Goal: Information Seeking & Learning: Learn about a topic

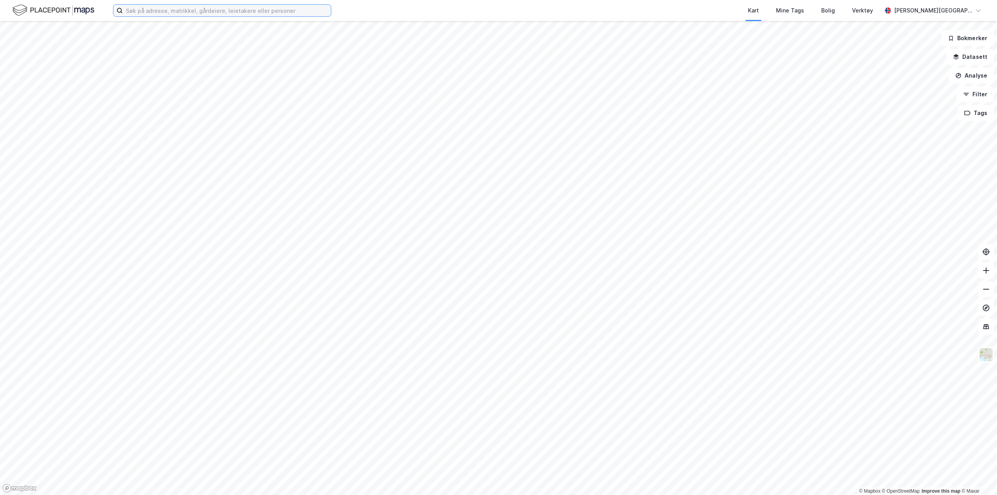
click at [205, 9] on input at bounding box center [227, 11] width 208 height 12
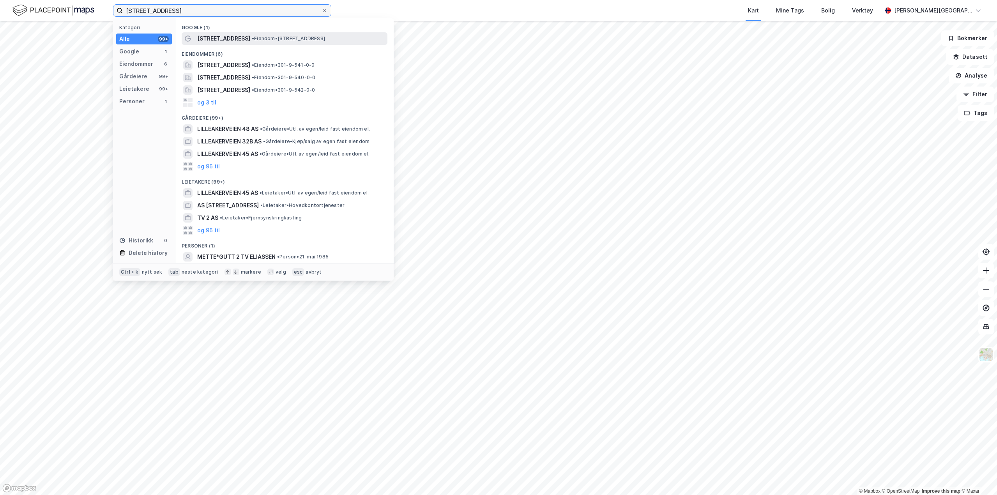
type input "[STREET_ADDRESS]"
